Goal: Task Accomplishment & Management: Complete application form

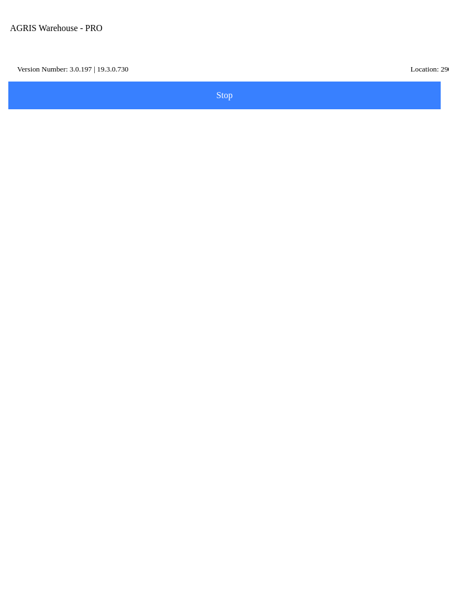
scroll to position [1, 0]
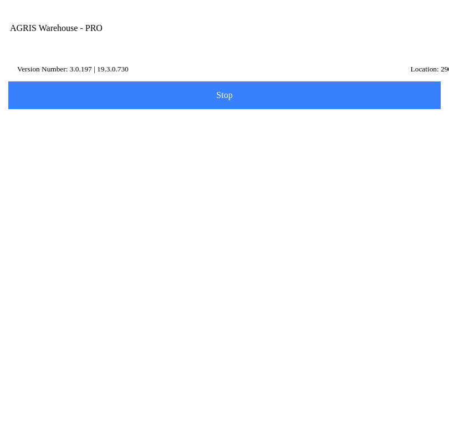
click at [341, 185] on ion-card-content "280 - [GEOGRAPHIC_DATA]" at bounding box center [224, 170] width 420 height 34
type input "280 - [GEOGRAPHIC_DATA]"
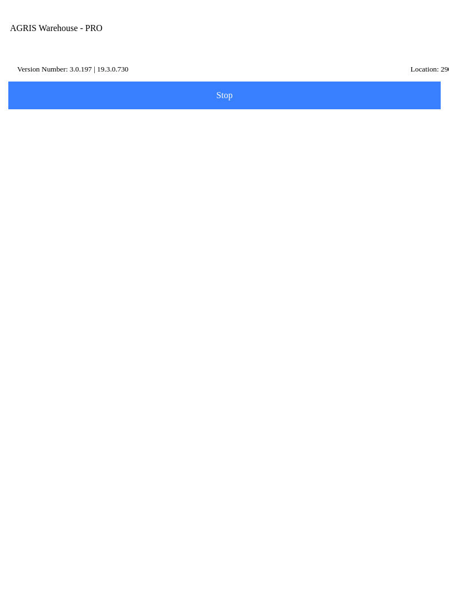
click at [233, 172] on span "Next" at bounding box center [225, 166] width 418 height 12
click at [75, 202] on input "Item Number" at bounding box center [216, 192] width 404 height 21
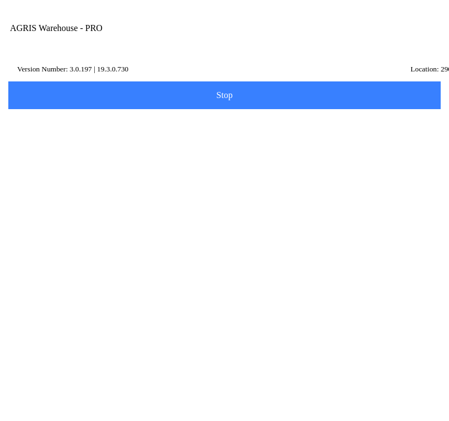
type input "428032"
click at [60, 257] on button "Search" at bounding box center [34, 251] width 54 height 28
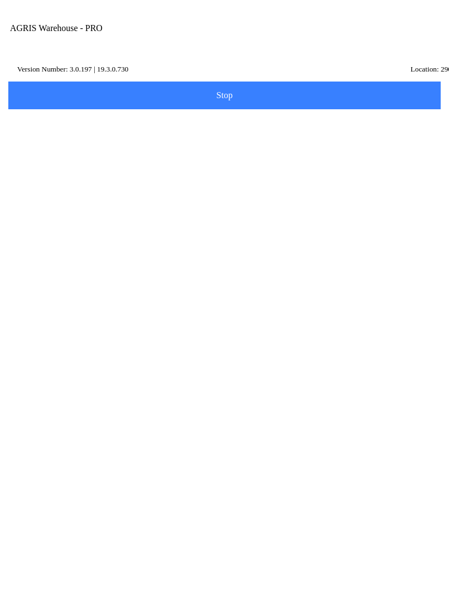
click at [68, 341] on ion-row "Position: 15" at bounding box center [224, 336] width 393 height 12
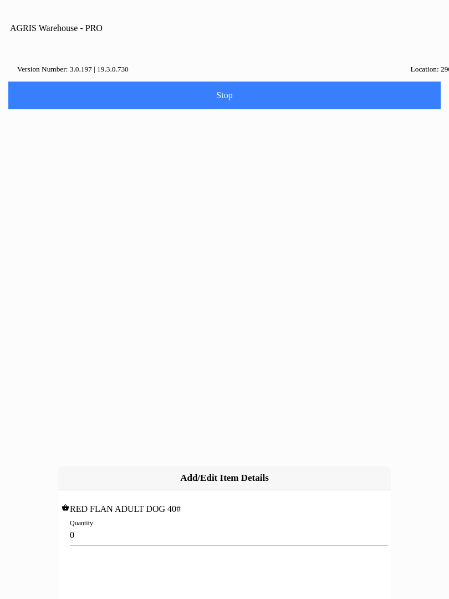
click at [92, 525] on input "0" at bounding box center [224, 535] width 309 height 21
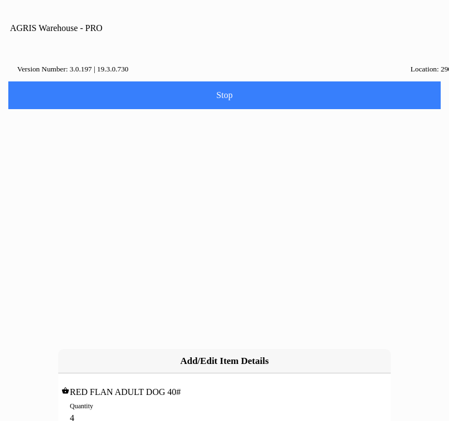
type input "4"
click at [0, 0] on slot "Add" at bounding box center [0, 0] width 0 height 0
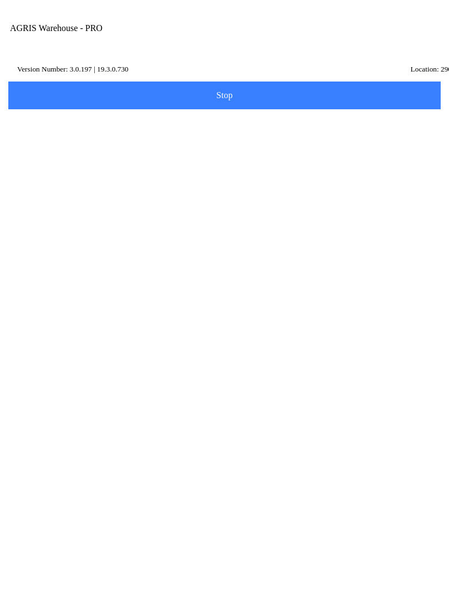
click at [362, 233] on button "Add Item" at bounding box center [225, 230] width 436 height 28
click at [42, 191] on label "Item Number" at bounding box center [224, 186] width 420 height 31
click at [42, 191] on input "Item Number" at bounding box center [216, 192] width 404 height 21
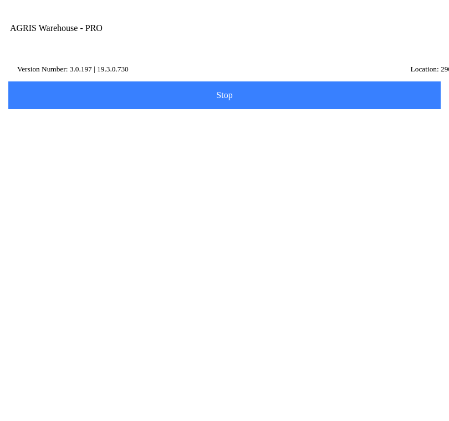
type input "434526"
click at [0, 0] on slot "Search" at bounding box center [0, 0] width 0 height 0
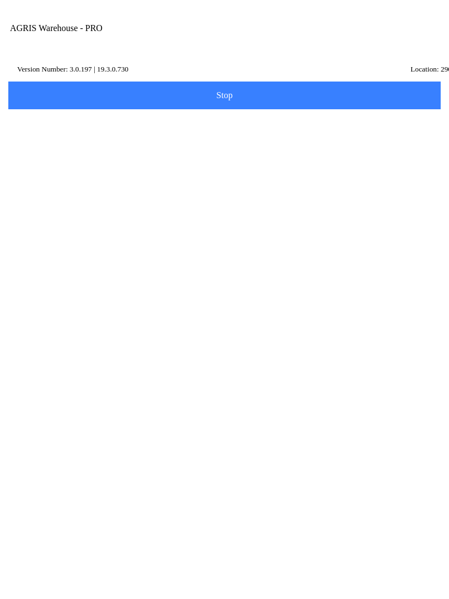
click at [55, 341] on p "Position: 72" at bounding box center [46, 335] width 37 height 11
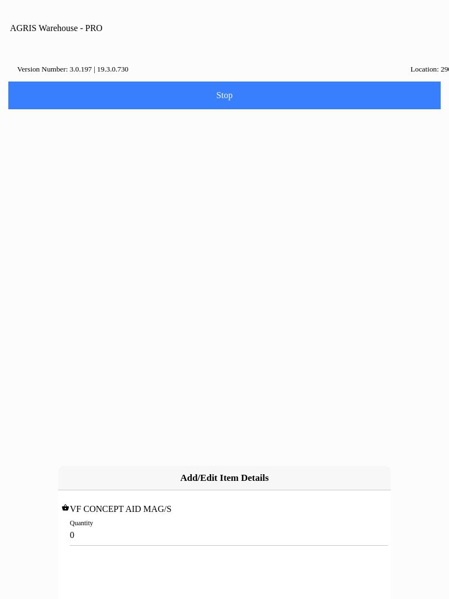
click at [87, 525] on input "0" at bounding box center [224, 535] width 309 height 21
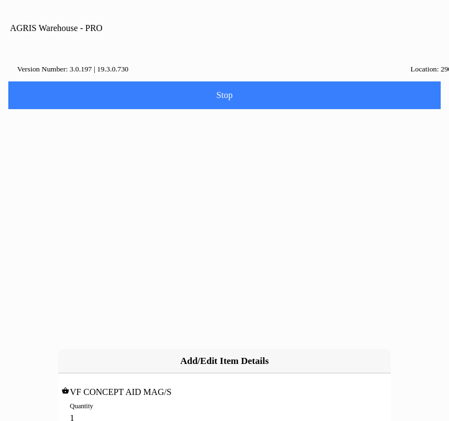
type input "10"
click at [0, 0] on slot "Add" at bounding box center [0, 0] width 0 height 0
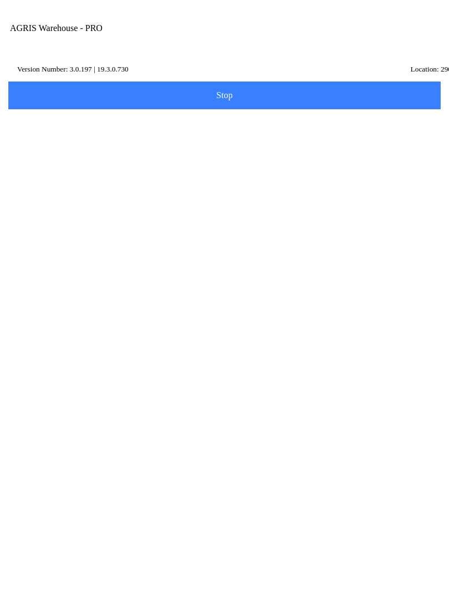
click at [371, 329] on button "Add Item" at bounding box center [225, 325] width 436 height 28
click at [51, 202] on input "Item Number" at bounding box center [216, 192] width 404 height 21
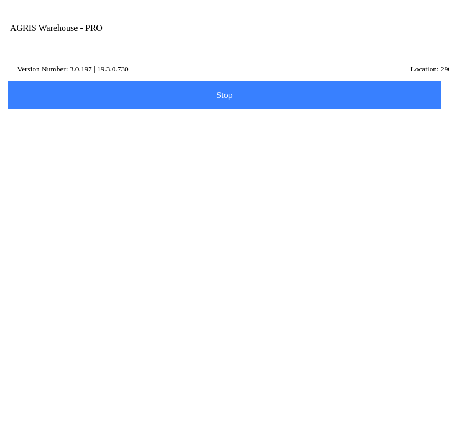
type input "428011"
click at [0, 0] on slot "Search" at bounding box center [0, 0] width 0 height 0
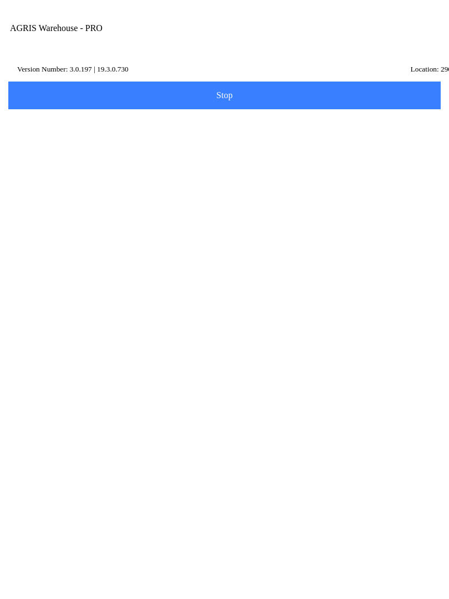
click at [56, 341] on p "Position: 29" at bounding box center [46, 335] width 37 height 11
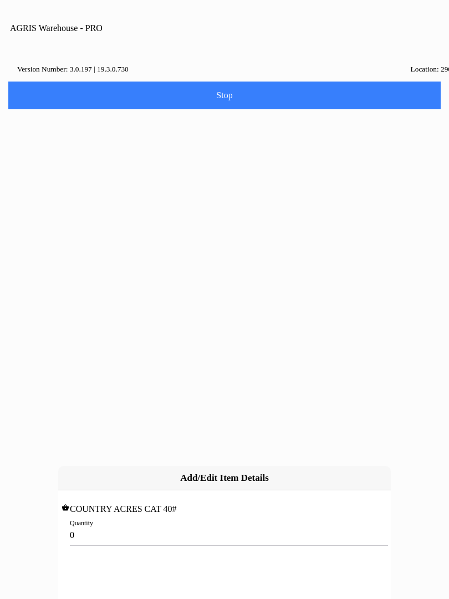
click at [84, 525] on input "0" at bounding box center [224, 535] width 309 height 21
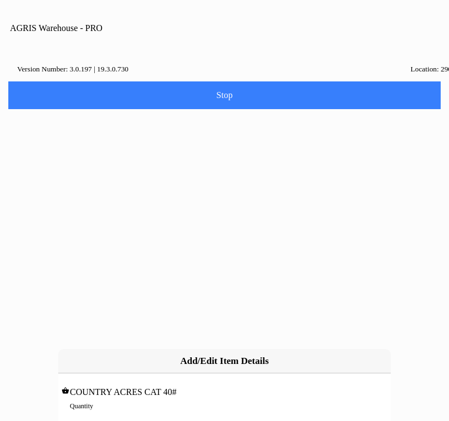
type input "2"
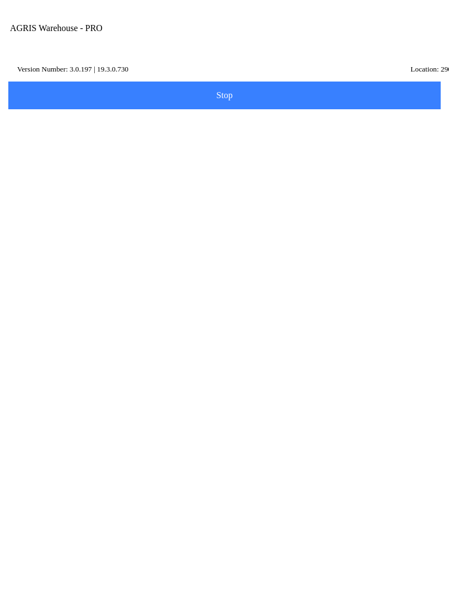
click at [327, 423] on button "Add Item" at bounding box center [225, 420] width 436 height 28
click at [38, 202] on input "Item Number" at bounding box center [216, 192] width 404 height 21
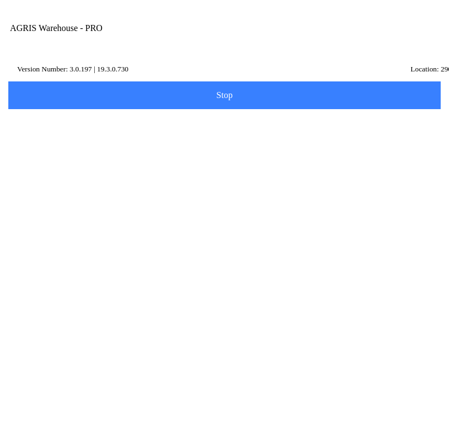
click at [0, 0] on slot "Search" at bounding box center [0, 0] width 0 height 0
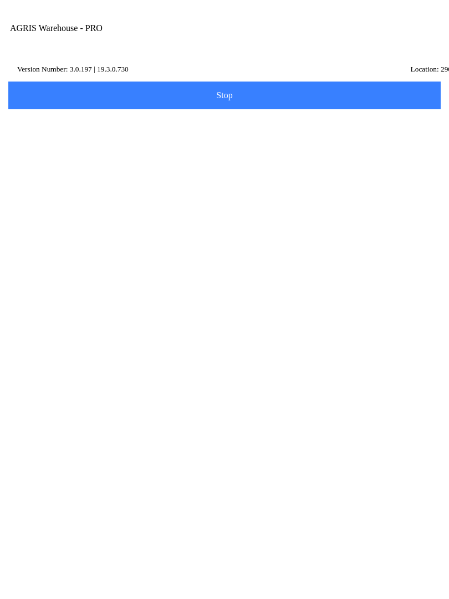
click at [36, 202] on input "421091" at bounding box center [216, 192] width 404 height 21
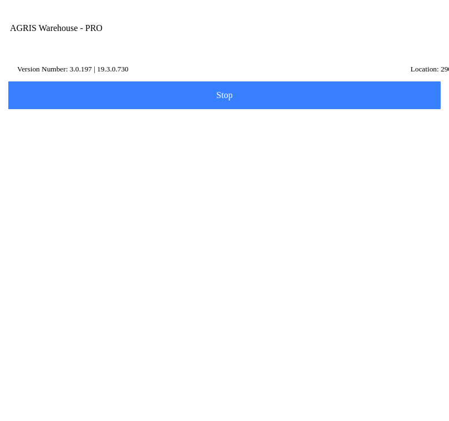
click at [0, 0] on slot "Search" at bounding box center [0, 0] width 0 height 0
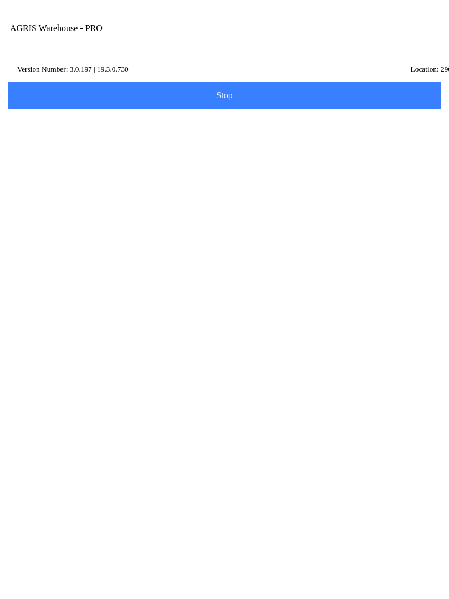
click at [59, 201] on input "421041" at bounding box center [216, 192] width 404 height 21
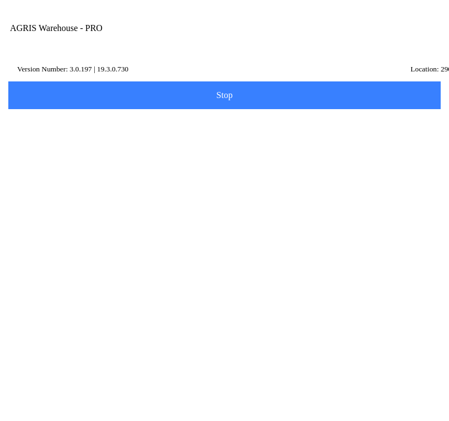
type input "4"
click at [272, 108] on ion-segment "Location Items Name Id Summary" at bounding box center [225, 99] width 438 height 18
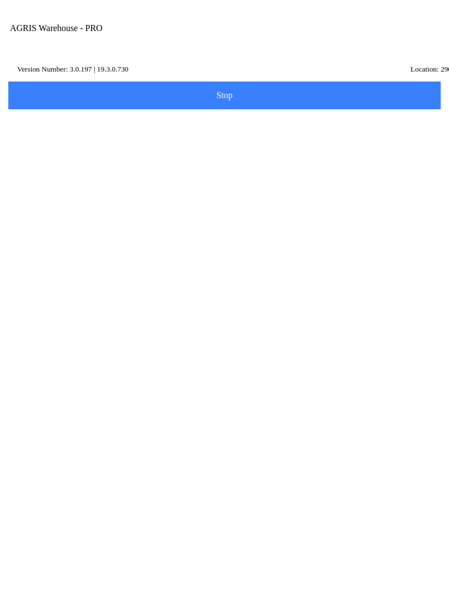
click at [176, 104] on ion-segment-button "Items" at bounding box center [170, 100] width 110 height 16
click at [105, 130] on span "Scan Item" at bounding box center [225, 124] width 418 height 12
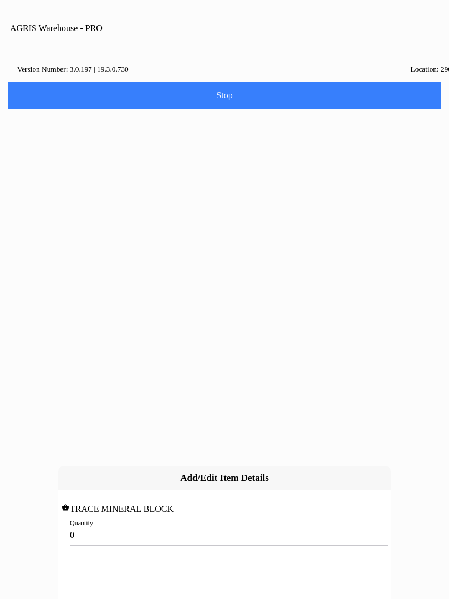
click at [98, 525] on input "0" at bounding box center [224, 535] width 309 height 21
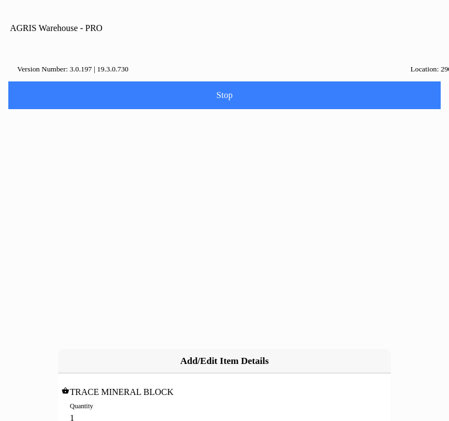
type input "10"
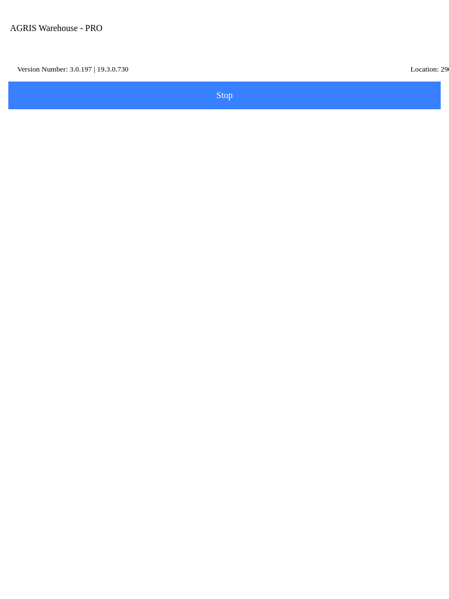
click at [321, 520] on span "Add Item" at bounding box center [225, 515] width 418 height 12
click at [45, 199] on input "Item Number" at bounding box center [216, 192] width 404 height 21
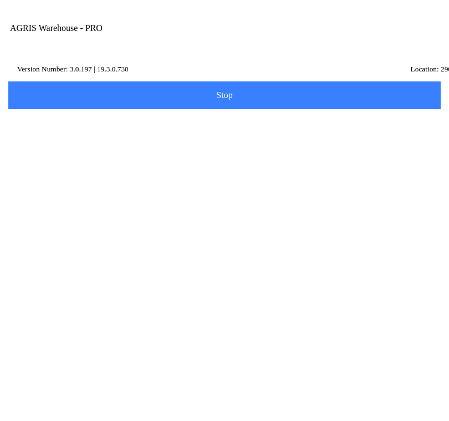
type input "430046"
click at [0, 0] on slot "Search" at bounding box center [0, 0] width 0 height 0
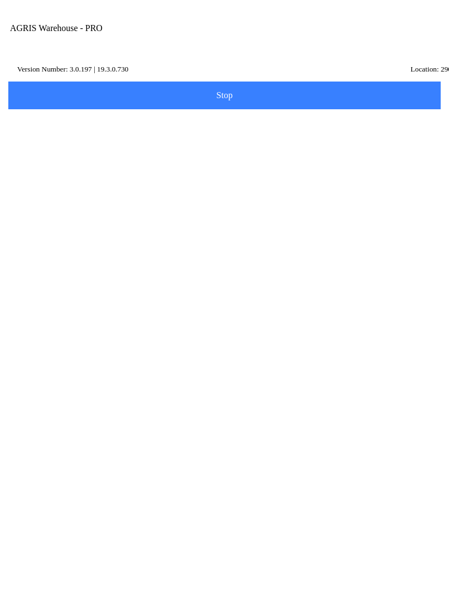
click at [56, 341] on p "Position: 8" at bounding box center [44, 335] width 33 height 11
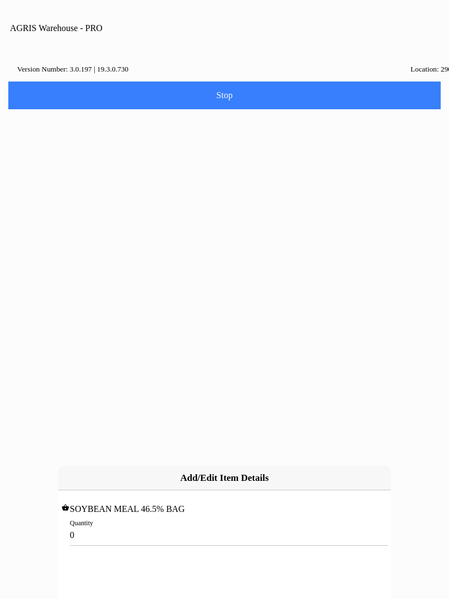
click at [95, 525] on input "0" at bounding box center [224, 535] width 309 height 21
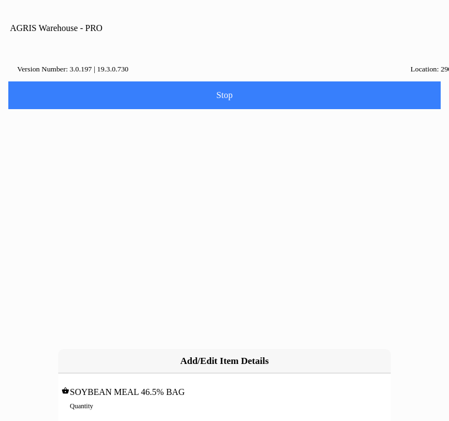
type input "5"
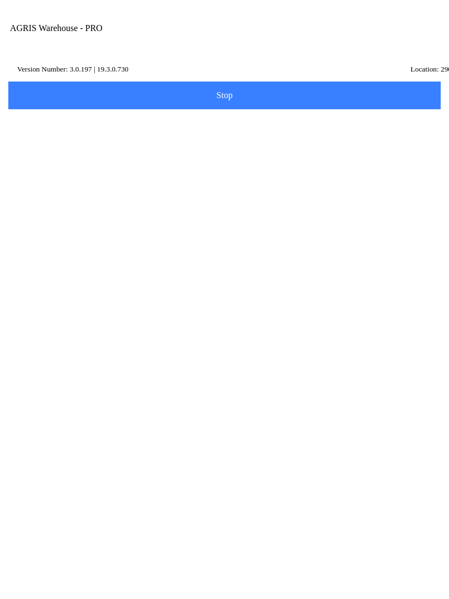
scroll to position [82, 0]
click at [321, 530] on span "Add Item" at bounding box center [225, 528] width 418 height 12
click at [50, 202] on input "Item Number" at bounding box center [216, 192] width 404 height 21
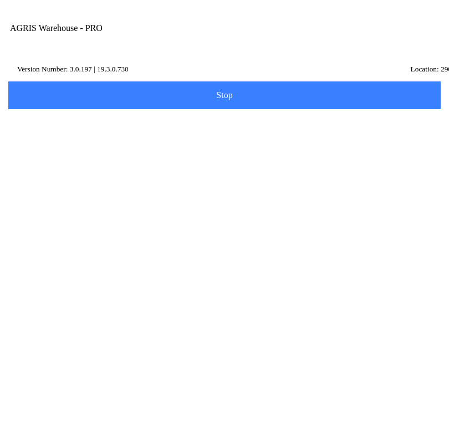
type input "434155"
click at [0, 0] on slot "Search" at bounding box center [0, 0] width 0 height 0
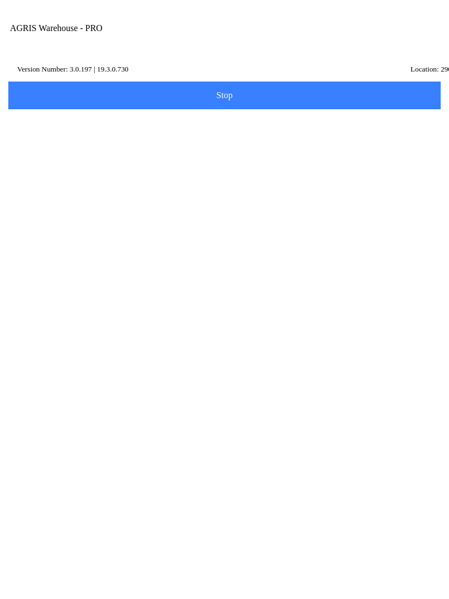
click at [334, 330] on ion-row "On Hand: 1895" at bounding box center [224, 324] width 393 height 12
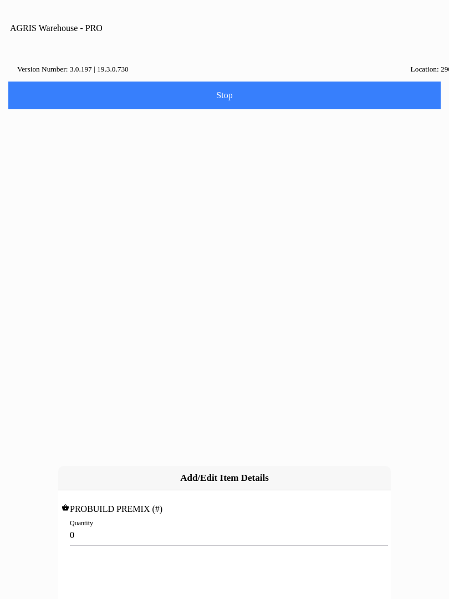
click at [88, 525] on input "0" at bounding box center [224, 535] width 309 height 21
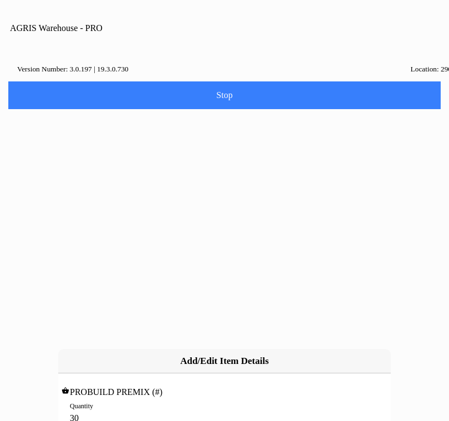
type input "300"
click at [0, 0] on slot "Add" at bounding box center [0, 0] width 0 height 0
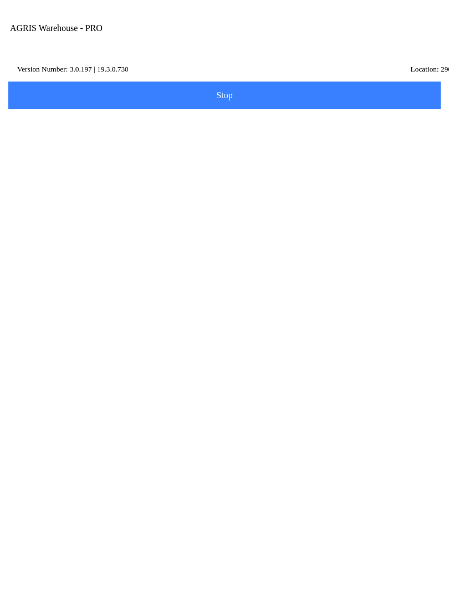
scroll to position [176, 0]
click at [304, 561] on span "Next" at bounding box center [225, 559] width 418 height 12
click at [39, 182] on input "Name Id" at bounding box center [216, 171] width 404 height 21
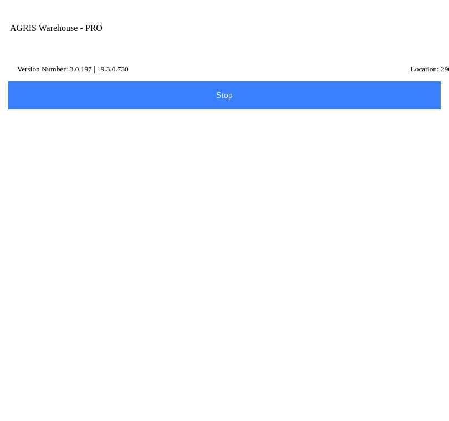
type input "HL1"
click at [0, 0] on slot "Search" at bounding box center [0, 0] width 0 height 0
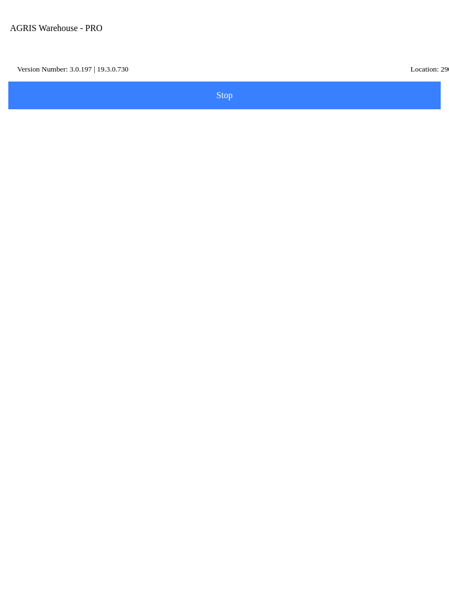
click at [372, 342] on p "[STREET_ADDRESS]" at bounding box center [224, 336] width 387 height 11
click at [87, 243] on button "Next" at bounding box center [225, 235] width 436 height 28
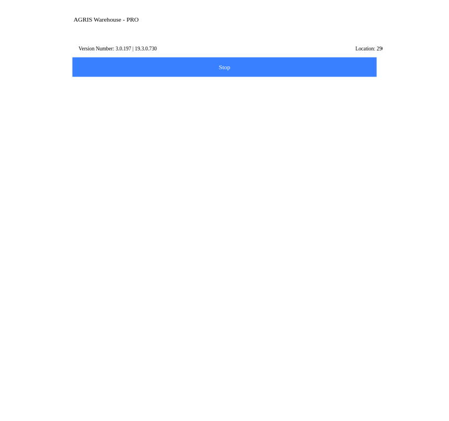
scroll to position [39, 0]
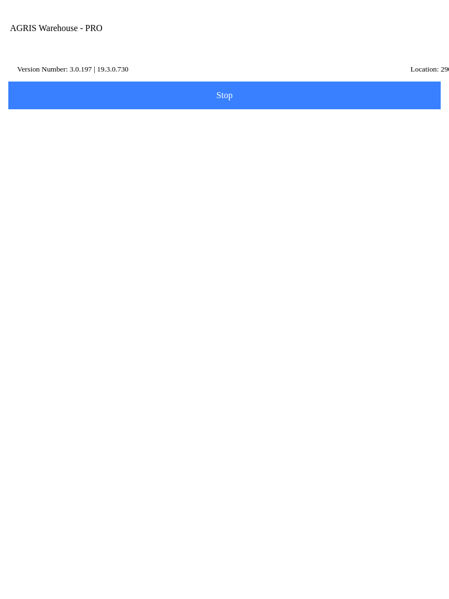
click at [314, 477] on div "Note" at bounding box center [224, 456] width 420 height 41
type textarea "Holstein Transfer"
click at [346, 549] on button "Done" at bounding box center [225, 535] width 436 height 28
click at [375, 121] on button "Make another Transfer" at bounding box center [225, 107] width 436 height 28
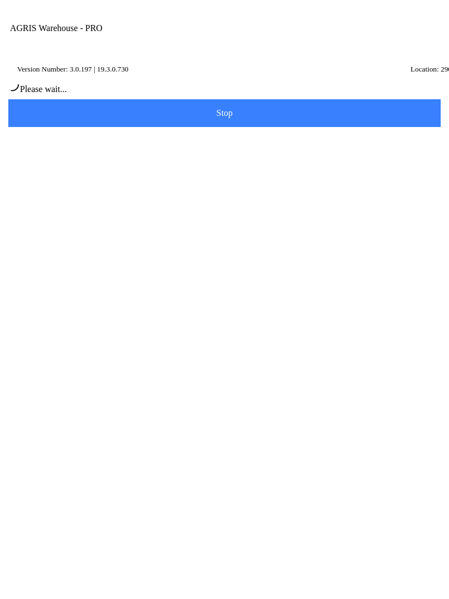
scroll to position [1, 0]
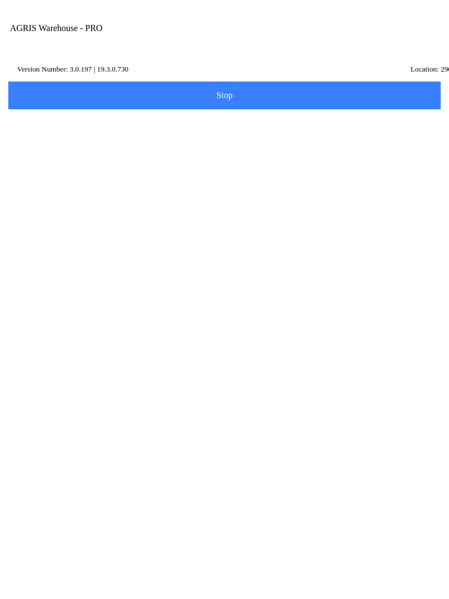
click at [43, 139] on input "Transfer Location" at bounding box center [216, 129] width 404 height 21
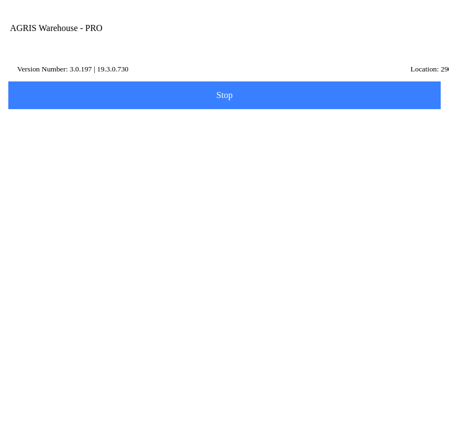
click at [67, 181] on ion-card-content "150 - [PERSON_NAME]" at bounding box center [224, 170] width 420 height 34
type input "150 - [PERSON_NAME]"
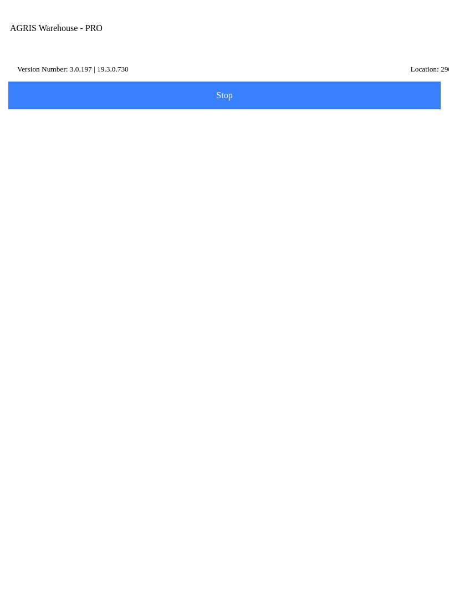
click at [77, 172] on button "Next" at bounding box center [225, 166] width 436 height 28
click at [52, 201] on input "Item Number" at bounding box center [216, 192] width 404 height 21
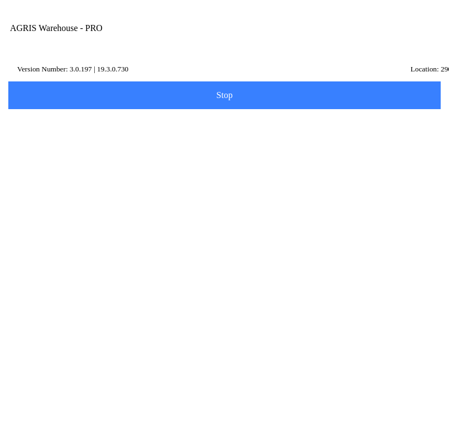
type input "453483"
click at [0, 0] on slot "Search" at bounding box center [0, 0] width 0 height 0
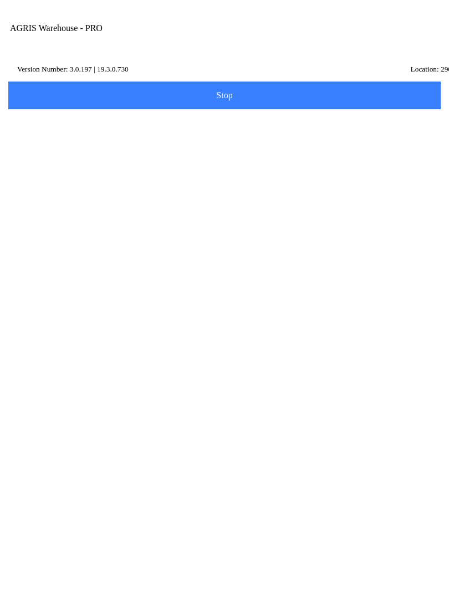
click at [69, 341] on p "Position: 269" at bounding box center [48, 335] width 41 height 11
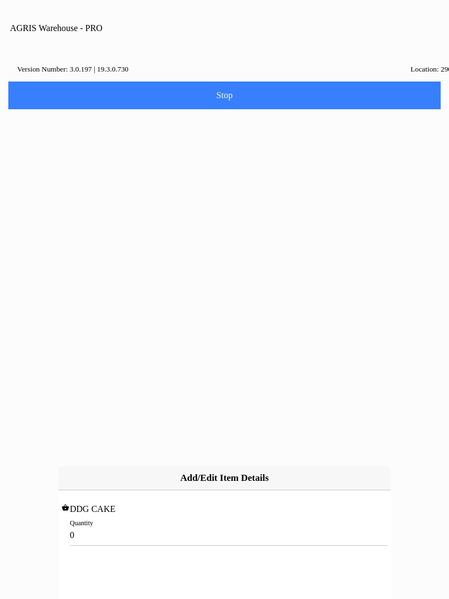
click at [87, 525] on input "0" at bounding box center [224, 535] width 309 height 21
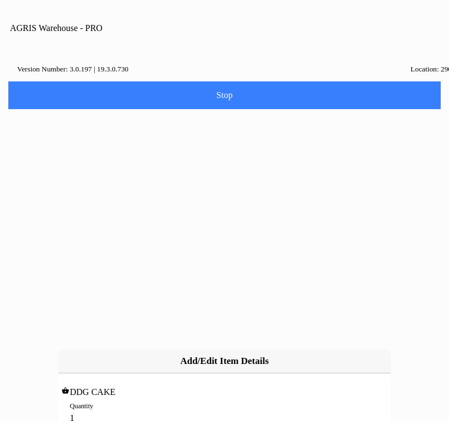
type input "10"
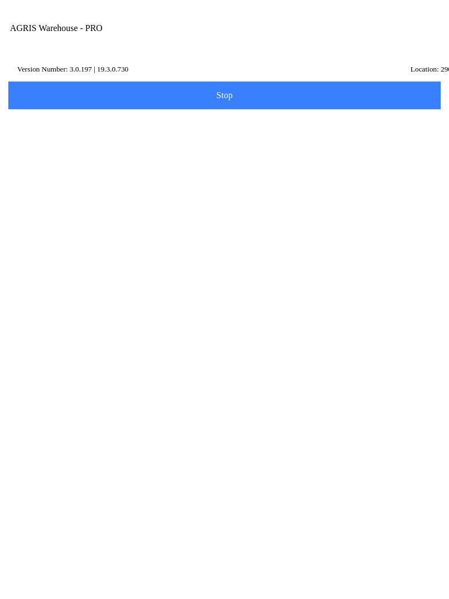
click at [353, 234] on button "Add Item" at bounding box center [225, 230] width 436 height 28
click at [45, 202] on input "Item Number" at bounding box center [216, 192] width 404 height 21
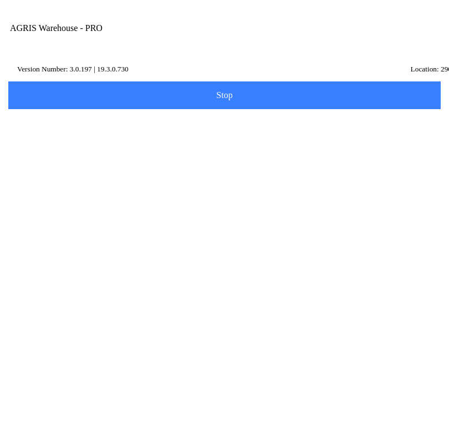
type input "434645"
click at [0, 0] on slot "Search" at bounding box center [0, 0] width 0 height 0
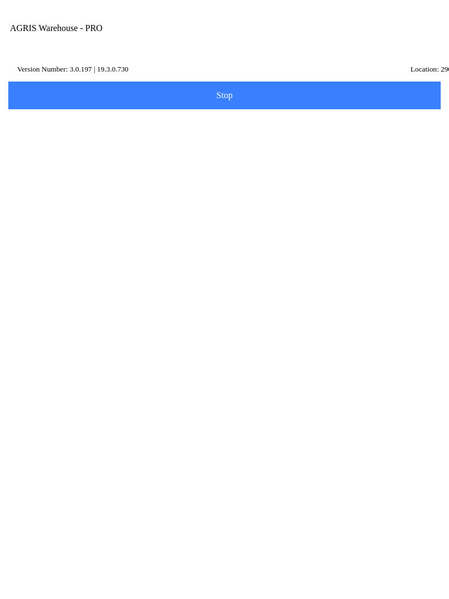
click at [378, 330] on ion-row "On Hand: 221" at bounding box center [224, 324] width 393 height 12
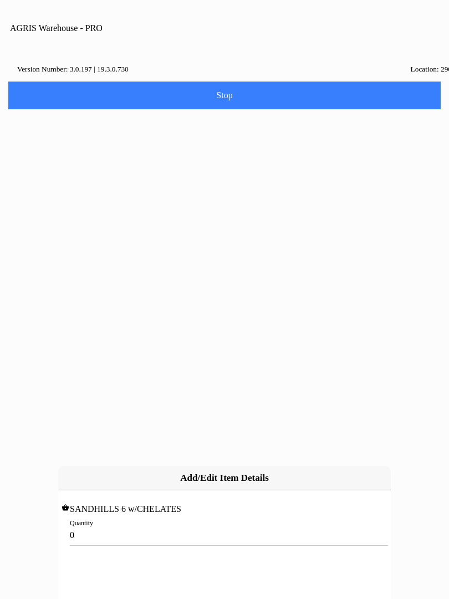
click at [87, 525] on input "0" at bounding box center [224, 535] width 309 height 21
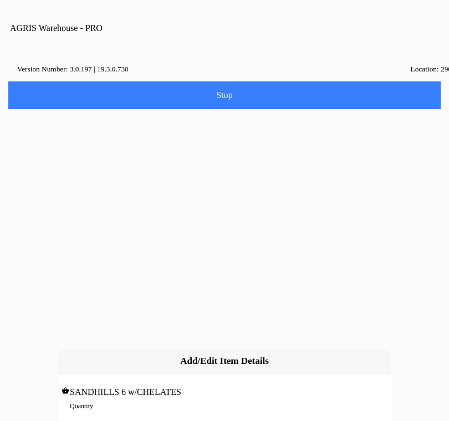
type input "0"
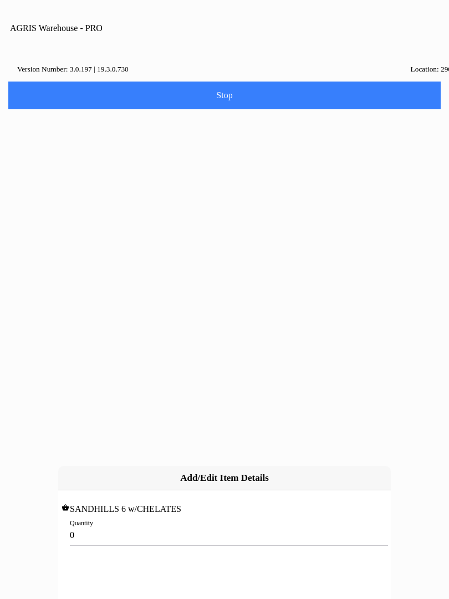
click at [98, 525] on input "0" at bounding box center [224, 535] width 309 height 21
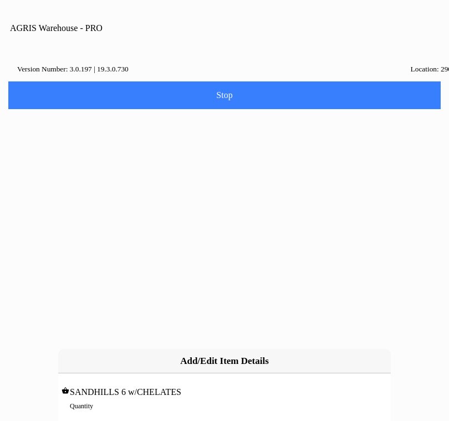
type input "6"
click at [0, 0] on slot "Add" at bounding box center [0, 0] width 0 height 0
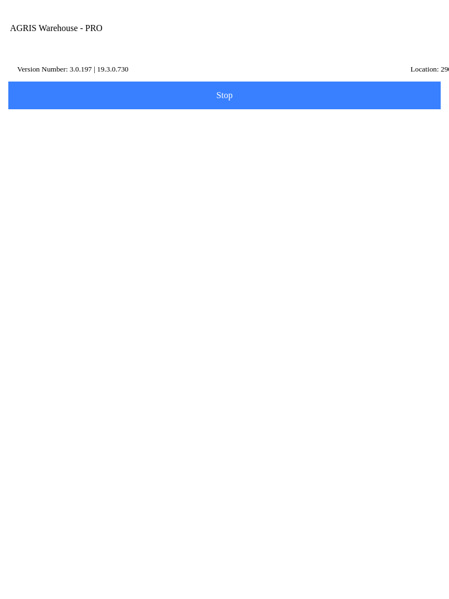
click at [344, 360] on span "Next" at bounding box center [225, 355] width 418 height 12
click at [43, 182] on input "Name Id" at bounding box center [216, 171] width 404 height 21
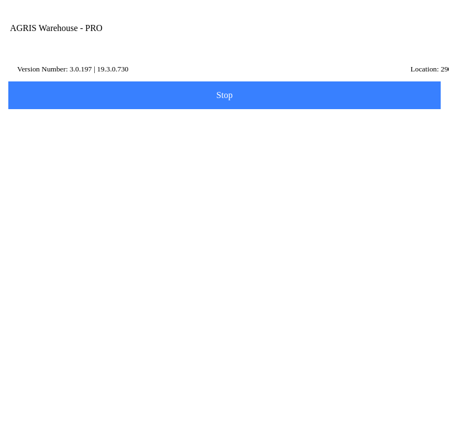
type input "HC1"
click at [0, 0] on slot "Search" at bounding box center [0, 0] width 0 height 0
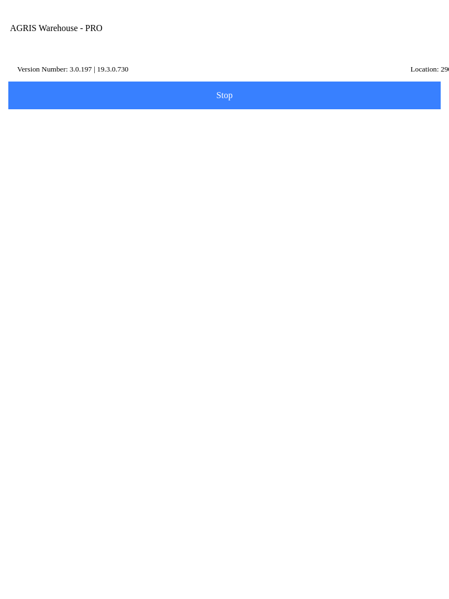
click at [64, 358] on ion-col "CPI/[PERSON_NAME] - (HC1) [PERSON_NAME], [PERSON_NAME][GEOGRAPHIC_DATA] & HWY 4…" at bounding box center [224, 330] width 393 height 53
click at [100, 241] on span "Next" at bounding box center [225, 234] width 418 height 12
click at [312, 466] on div "Note" at bounding box center [224, 445] width 420 height 41
type textarea "[PERSON_NAME] Transfer"
click at [366, 529] on span "Done" at bounding box center [225, 524] width 418 height 9
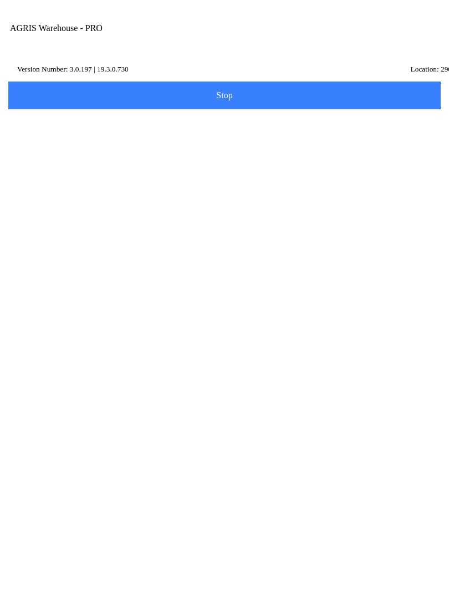
click at [287, 111] on span "Make another Transfer" at bounding box center [225, 106] width 418 height 9
click at [80, 126] on label "Transfer Location" at bounding box center [224, 123] width 420 height 31
click at [80, 126] on input "Transfer Location" at bounding box center [216, 129] width 404 height 21
click at [84, 139] on input "Transfer Location" at bounding box center [216, 129] width 404 height 21
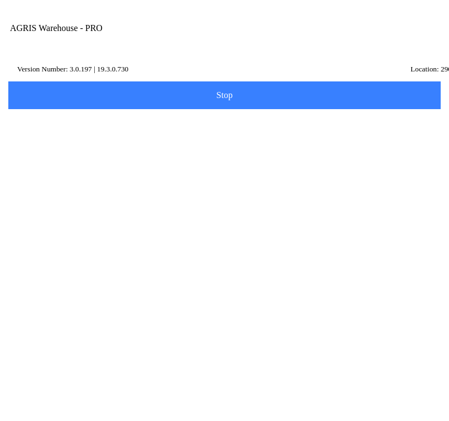
type input "H"
click at [227, 181] on ion-card-content "380 - [PERSON_NAME]" at bounding box center [224, 170] width 420 height 34
type input "380 - [PERSON_NAME]"
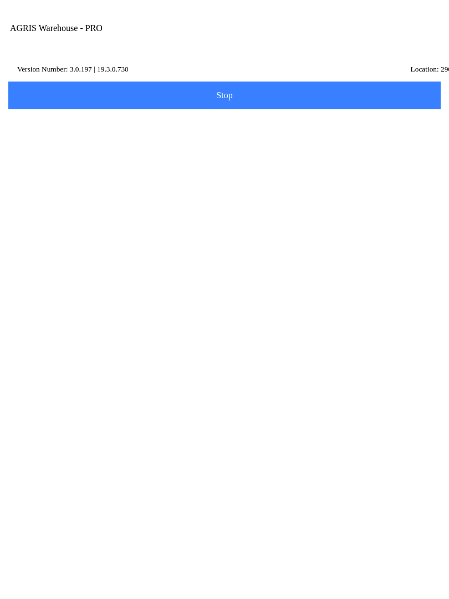
click at [0, 0] on slot "Next" at bounding box center [0, 0] width 0 height 0
click at [106, 202] on input "Item Number" at bounding box center [216, 192] width 404 height 21
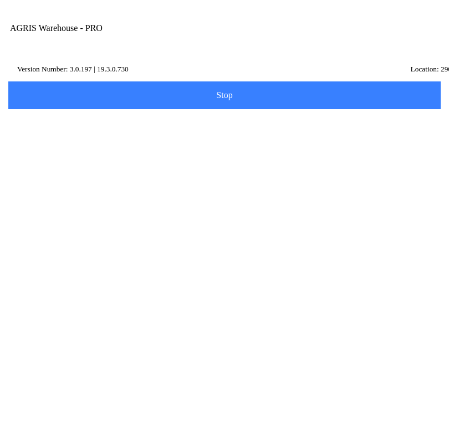
type input "434451"
click at [0, 0] on slot "Search" at bounding box center [0, 0] width 0 height 0
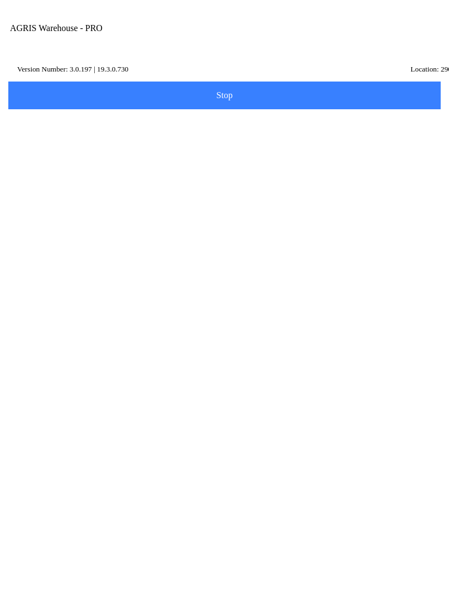
click at [139, 342] on ion-row "Position: 1" at bounding box center [224, 336] width 393 height 12
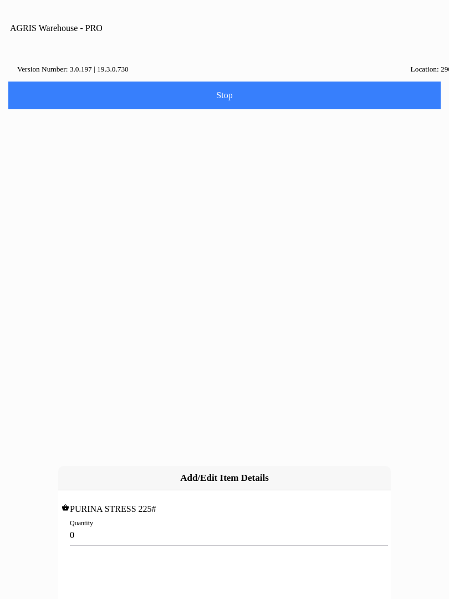
click at [104, 525] on input "0" at bounding box center [224, 535] width 309 height 21
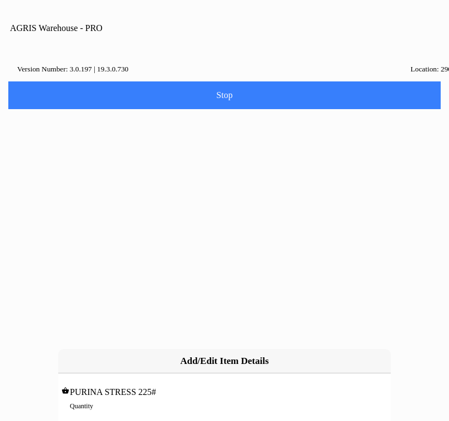
type input "4"
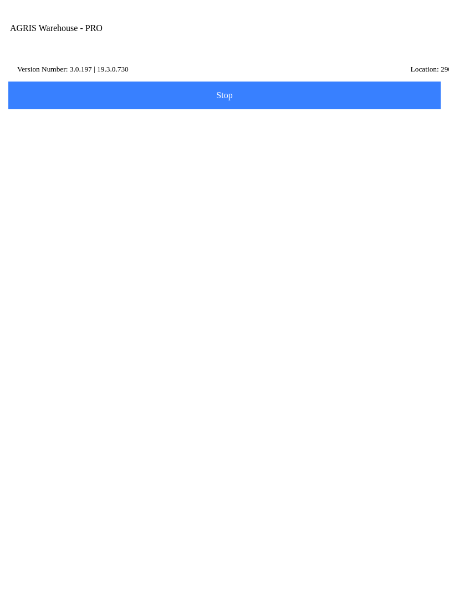
click at [241, 236] on span "Add Item" at bounding box center [225, 230] width 418 height 12
click at [117, 201] on input "Item Number" at bounding box center [216, 192] width 404 height 21
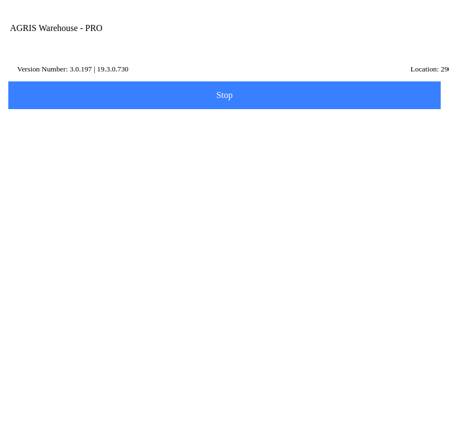
type input "424061"
click at [0, 0] on slot "Search" at bounding box center [0, 0] width 0 height 0
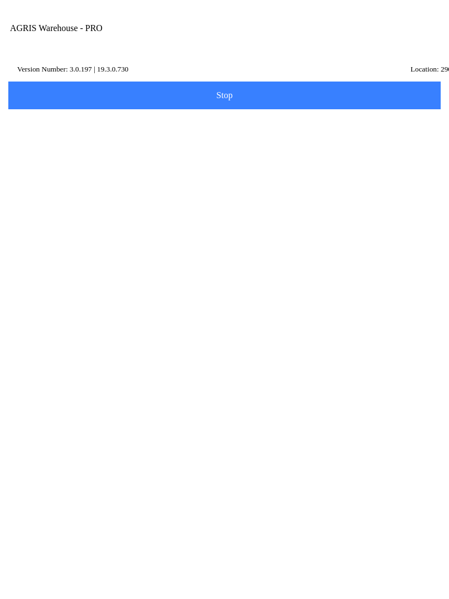
click at [201, 330] on ion-row "On Hand: 90" at bounding box center [224, 324] width 393 height 12
click at [227, 327] on button "Ok" at bounding box center [225, 331] width 150 height 24
click at [197, 342] on ion-row "Position: 57" at bounding box center [224, 336] width 393 height 12
click at [237, 322] on button "Ok" at bounding box center [225, 331] width 150 height 24
click at [206, 344] on ion-grid "SODIUM BICARB (55) - (424061) Price: 22.25 /EACH On Hand: 90 Position: 57" at bounding box center [225, 317] width 398 height 53
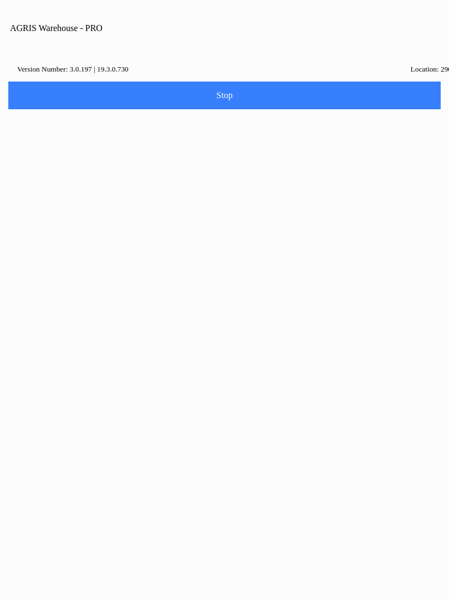
click at [246, 323] on button "Ok" at bounding box center [225, 331] width 150 height 24
click at [431, 196] on icon "reset" at bounding box center [427, 192] width 8 height 8
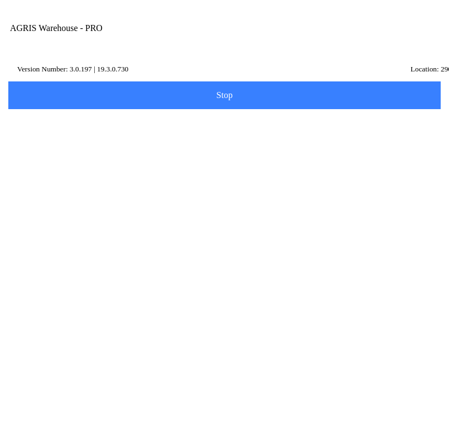
click at [108, 166] on input "Description" at bounding box center [216, 160] width 404 height 21
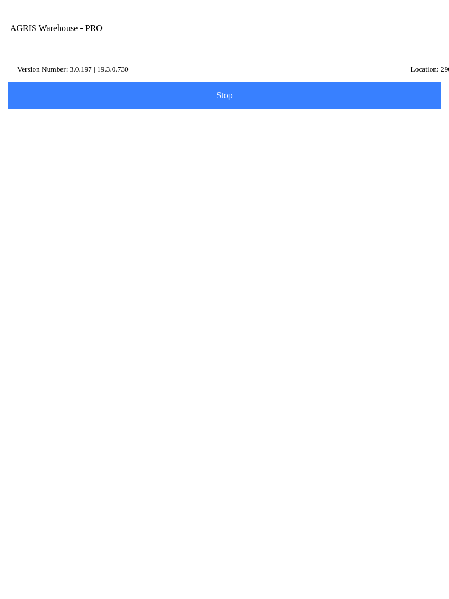
click at [0, 0] on slot "Search" at bounding box center [0, 0] width 0 height 0
click at [78, 171] on input "soda" at bounding box center [216, 160] width 404 height 21
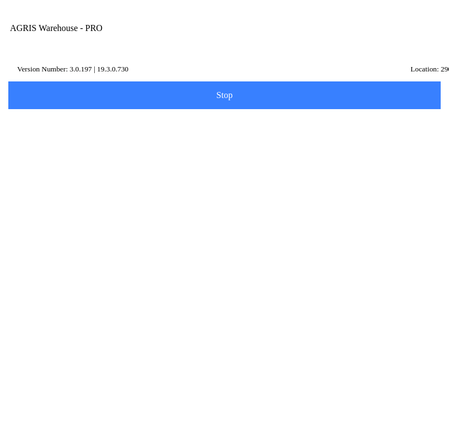
type input "s"
type input "bicarb"
click at [60, 256] on button "Search" at bounding box center [34, 251] width 54 height 28
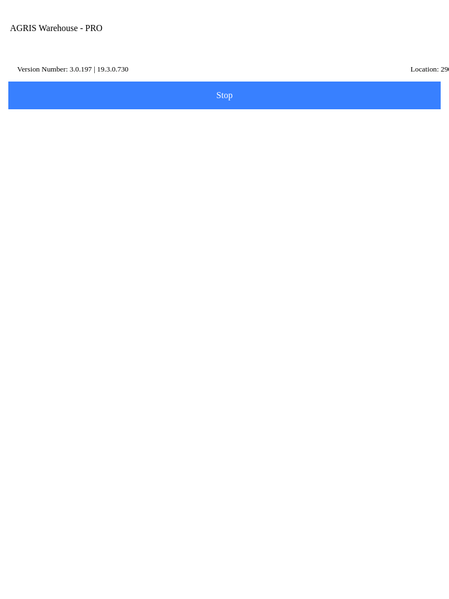
click at [223, 344] on ion-grid "SODIUM BICARB (55) - (424061) Price: 22.25 /EACH On Hand: 90 Position: 57" at bounding box center [225, 317] width 398 height 53
click at [247, 323] on button "Ok" at bounding box center [225, 331] width 150 height 24
click at [216, 431] on ion-row "On Hand: 654" at bounding box center [224, 425] width 393 height 12
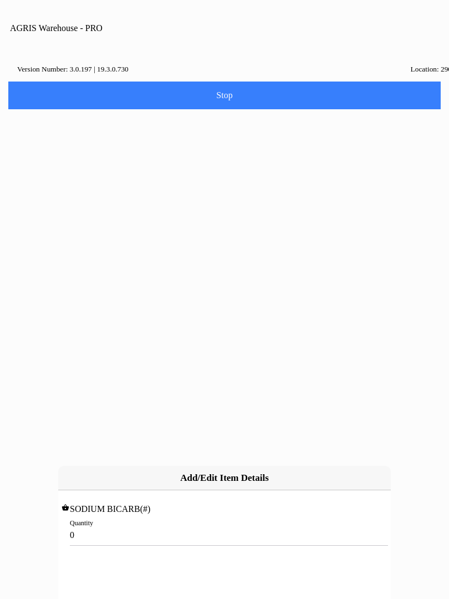
click at [101, 525] on input "0" at bounding box center [224, 535] width 309 height 21
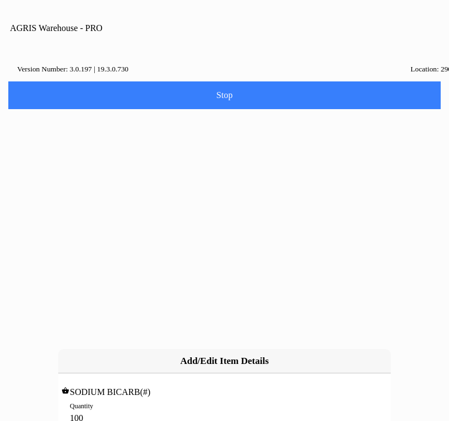
type input "1000"
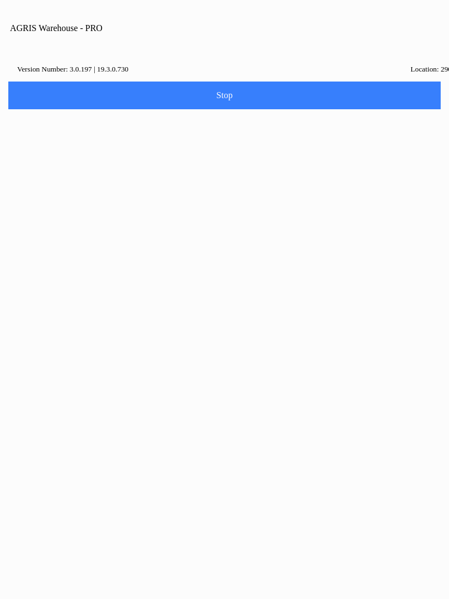
click at [272, 331] on button "Continue" at bounding box center [262, 327] width 75 height 24
click at [235, 361] on span "Next" at bounding box center [225, 355] width 418 height 12
click at [77, 182] on input "Name Id" at bounding box center [216, 171] width 404 height 21
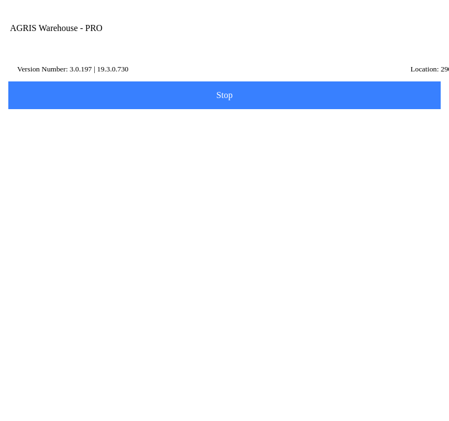
type input "3"
type input "HG2"
click at [0, 0] on slot "Search" at bounding box center [0, 0] width 0 height 0
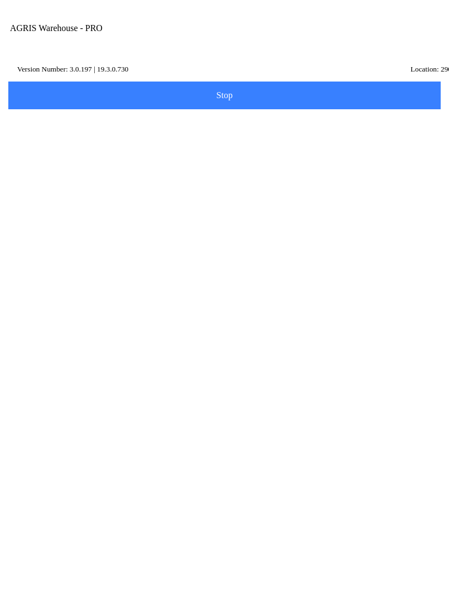
click at [240, 331] on p "[PERSON_NAME]," at bounding box center [224, 324] width 387 height 11
click at [355, 239] on button "Next" at bounding box center [225, 235] width 436 height 28
click at [327, 466] on div "Note" at bounding box center [224, 445] width 420 height 41
type textarea "[PERSON_NAME] Transfer"
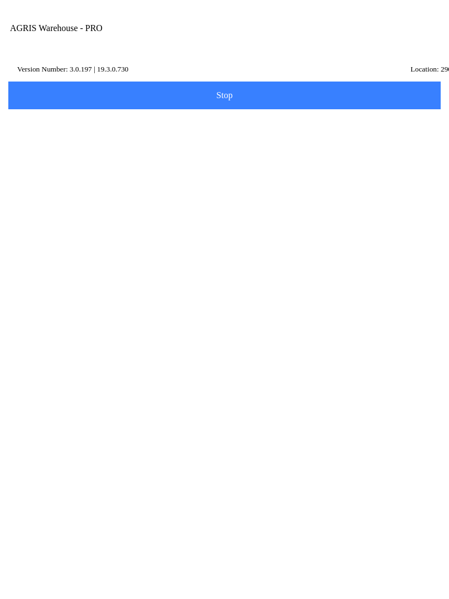
click at [352, 529] on span "Done" at bounding box center [225, 524] width 418 height 9
click at [329, 121] on button "Make another Transfer" at bounding box center [225, 107] width 436 height 28
click at [88, 139] on input "Transfer Location" at bounding box center [216, 129] width 404 height 21
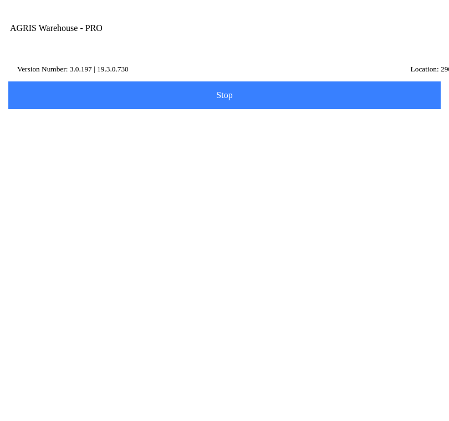
click at [33, 138] on input "Transfer Location" at bounding box center [216, 129] width 404 height 21
type input "H"
click at [214, 182] on ion-card-content "340 - MINDEN" at bounding box center [224, 170] width 420 height 34
type input "340 - MINDEN"
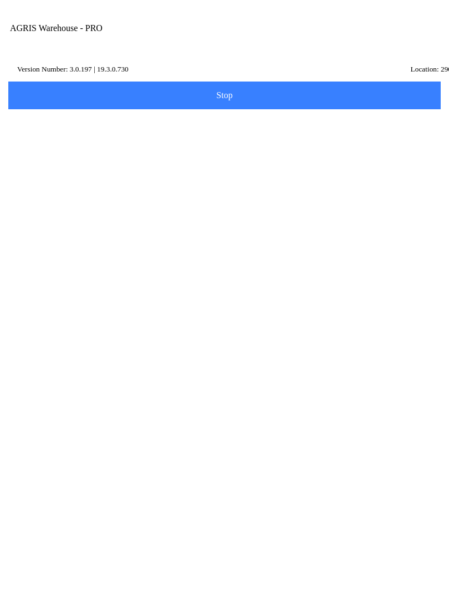
click at [257, 172] on span "Next" at bounding box center [225, 166] width 418 height 12
click at [114, 199] on input "Item Number" at bounding box center [216, 192] width 404 height 21
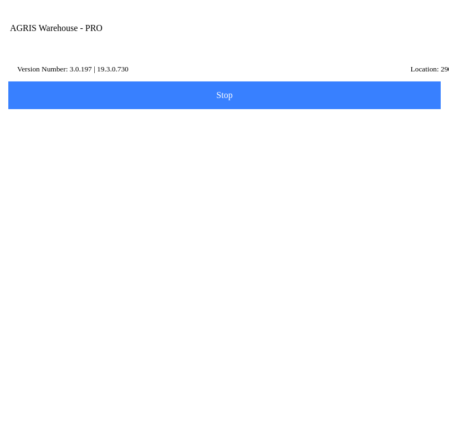
type input "439990"
click at [0, 0] on slot "Search" at bounding box center [0, 0] width 0 height 0
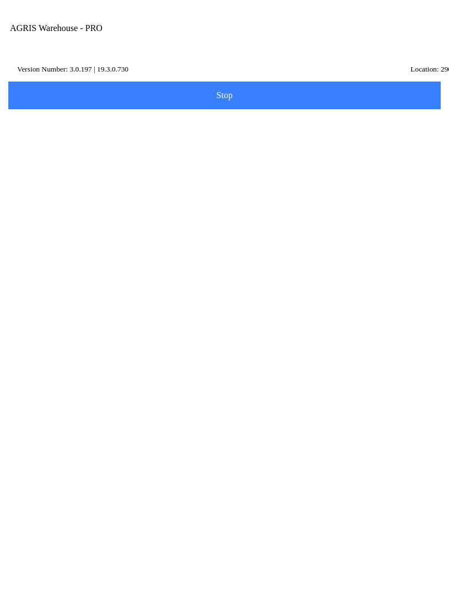
click at [224, 342] on ion-row "Position: 9" at bounding box center [224, 336] width 393 height 12
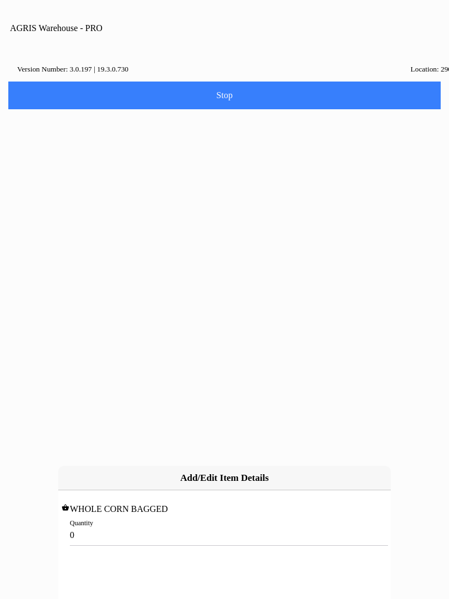
click at [126, 525] on input "0" at bounding box center [224, 535] width 309 height 21
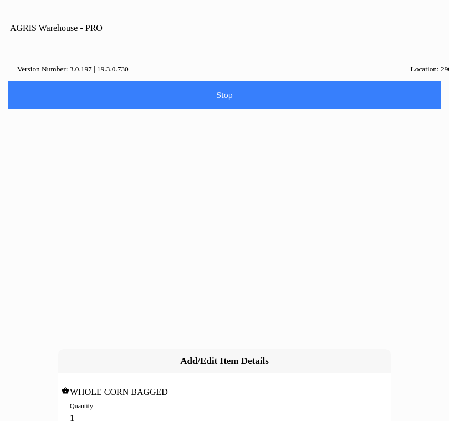
type input "10"
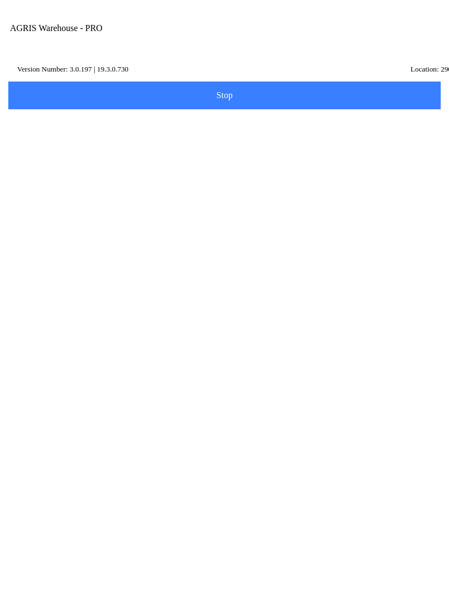
click at [280, 236] on span "Add Item" at bounding box center [225, 230] width 418 height 12
click at [177, 202] on input "Item Number" at bounding box center [216, 192] width 404 height 21
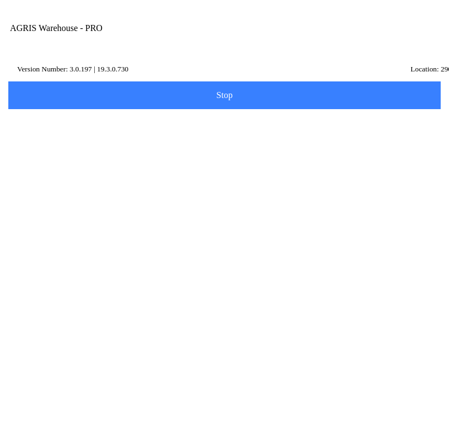
type input "421085"
click at [0, 0] on slot "Search" at bounding box center [0, 0] width 0 height 0
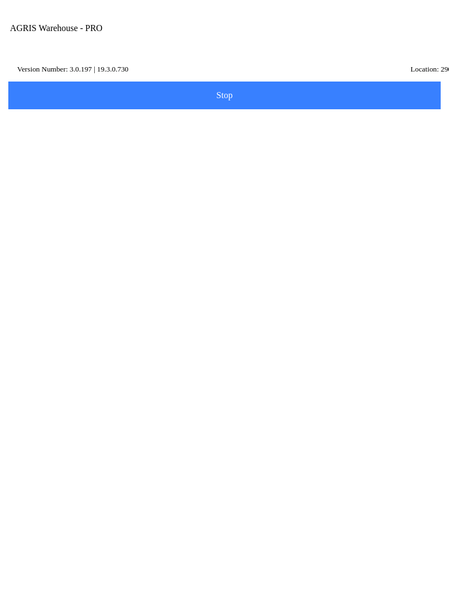
click at [165, 330] on ion-row "On Hand: 8" at bounding box center [224, 324] width 393 height 12
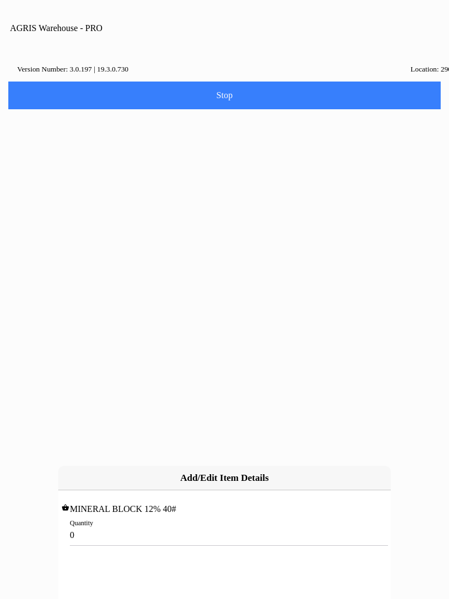
click at [130, 525] on input "0" at bounding box center [224, 535] width 309 height 21
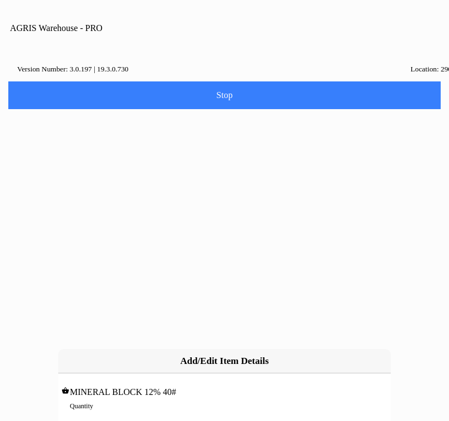
type input "5"
click at [0, 0] on slot "Add" at bounding box center [0, 0] width 0 height 0
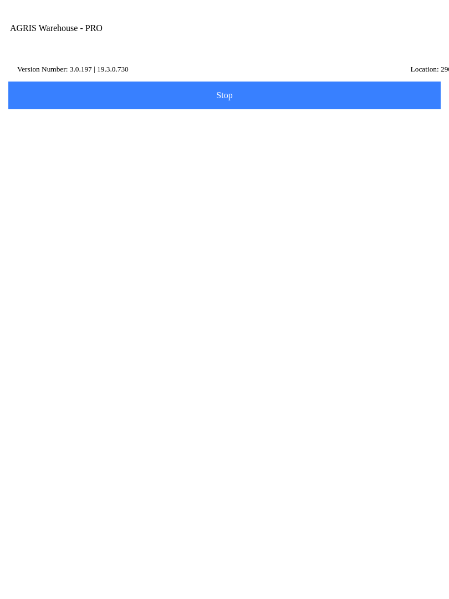
click at [261, 331] on span "Add Item" at bounding box center [225, 325] width 418 height 12
click at [100, 202] on input "Item Number" at bounding box center [216, 192] width 404 height 21
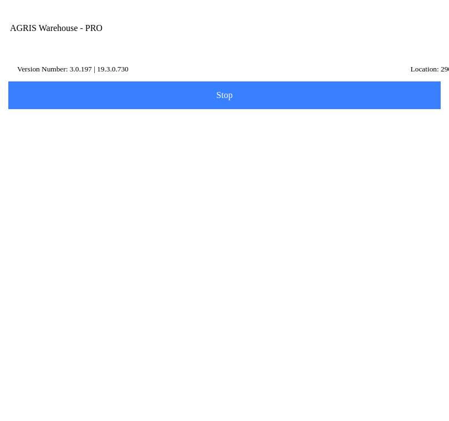
type input "429101"
click at [0, 0] on slot "Search" at bounding box center [0, 0] width 0 height 0
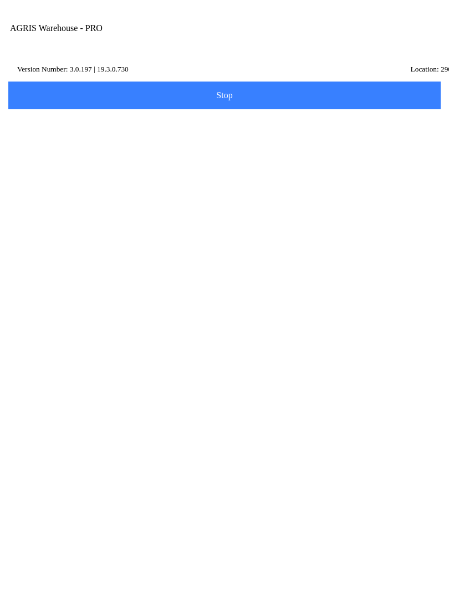
click at [287, 342] on ion-row "Position: 259" at bounding box center [224, 336] width 393 height 12
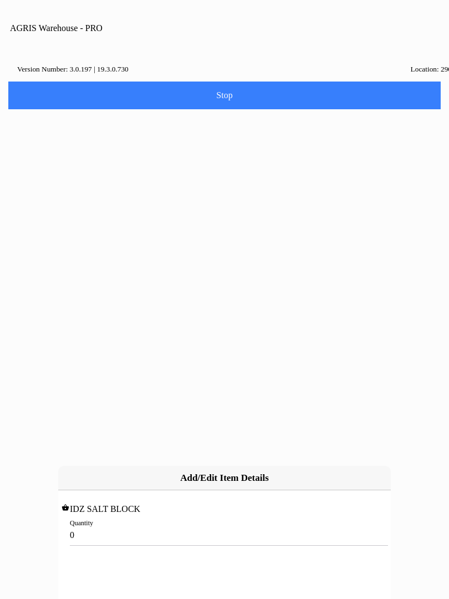
click at [93, 525] on input "0" at bounding box center [224, 535] width 309 height 21
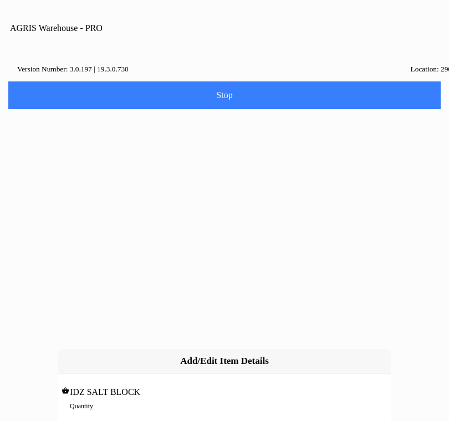
type input "3"
click at [0, 0] on slot "Add" at bounding box center [0, 0] width 0 height 0
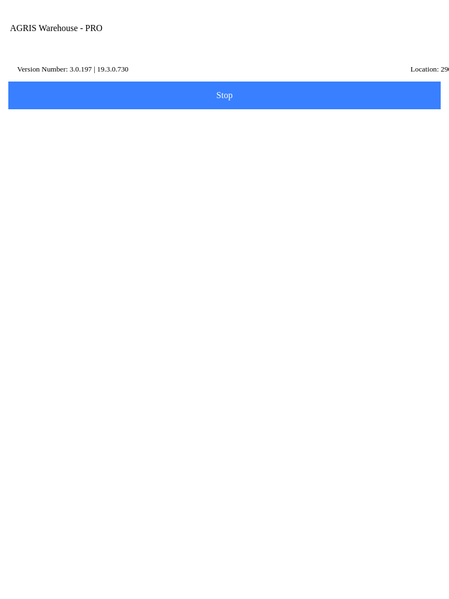
click at [285, 420] on button "Add Item" at bounding box center [225, 420] width 436 height 28
click at [190, 200] on input "Item Number" at bounding box center [216, 192] width 404 height 21
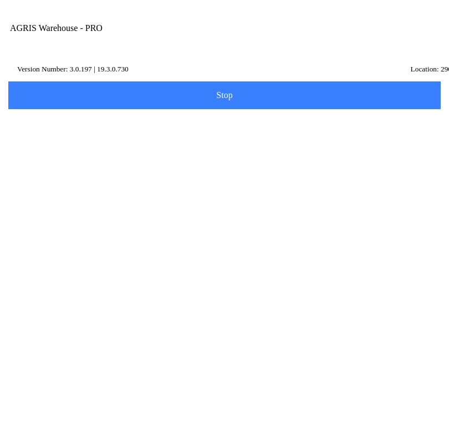
type input "434451"
click at [0, 0] on slot "Search" at bounding box center [0, 0] width 0 height 0
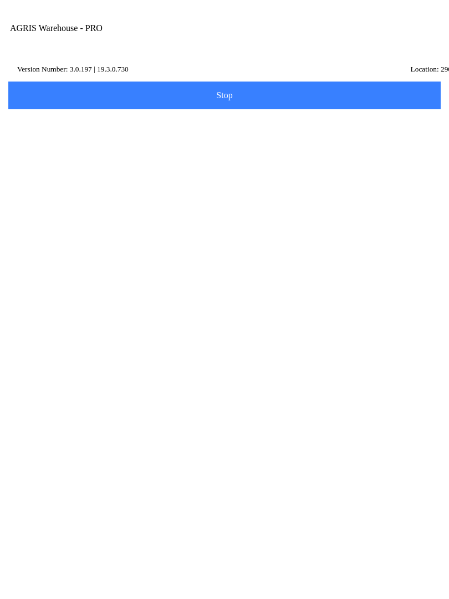
click at [59, 329] on p "On Hand: 10" at bounding box center [48, 323] width 40 height 11
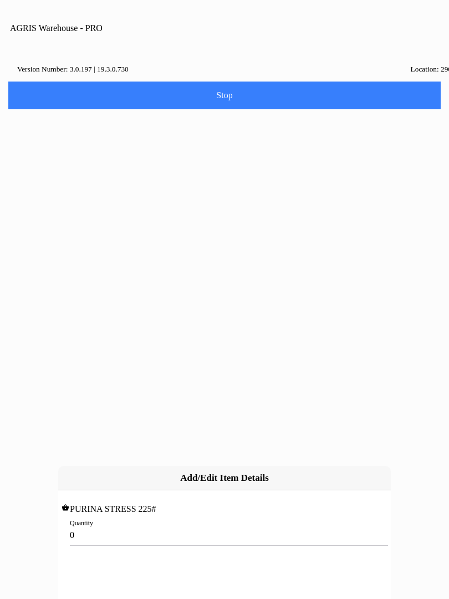
click at [84, 525] on input "0" at bounding box center [224, 535] width 309 height 21
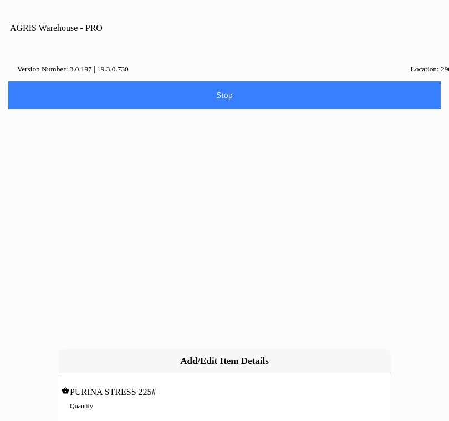
type input "4"
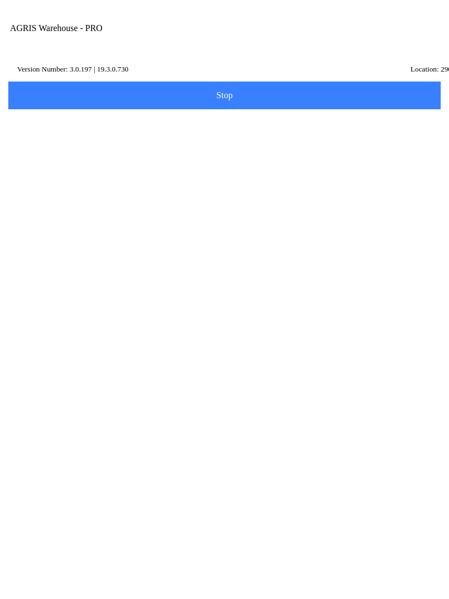
click at [283, 517] on button "Add Item" at bounding box center [225, 515] width 436 height 28
click at [128, 202] on input "Item Number" at bounding box center [216, 192] width 404 height 21
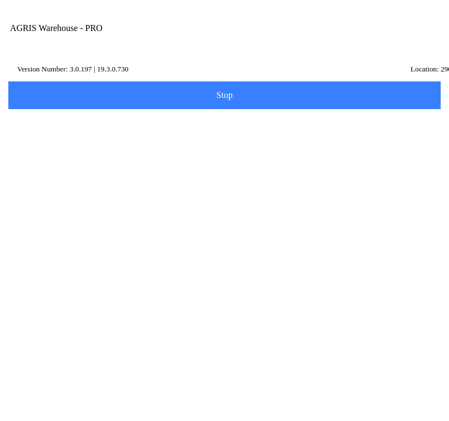
type input "421086"
click at [0, 0] on slot "Search" at bounding box center [0, 0] width 0 height 0
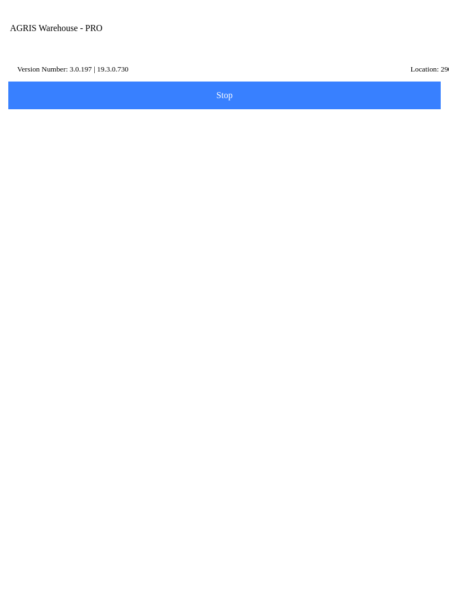
click at [221, 330] on ion-row "On Hand: 12" at bounding box center [224, 324] width 393 height 12
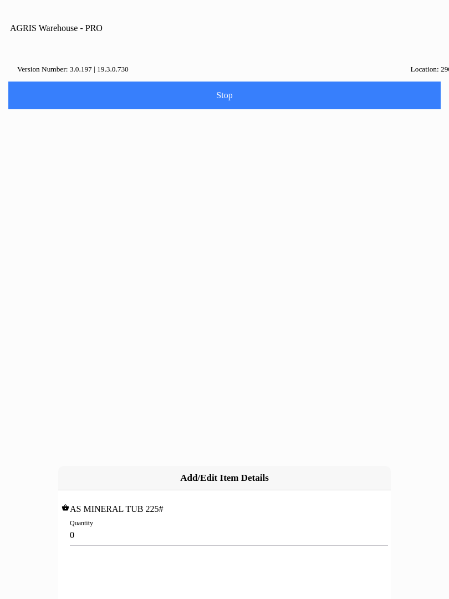
click at [101, 525] on input "0" at bounding box center [224, 535] width 309 height 21
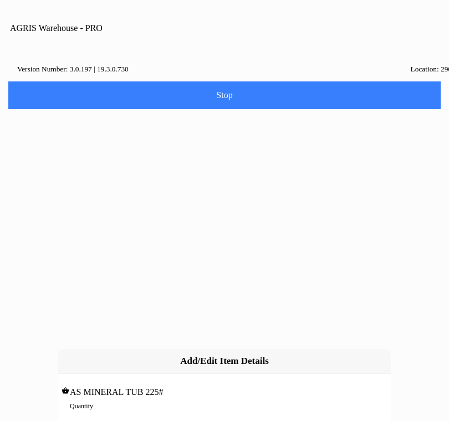
type input "8"
click at [0, 0] on slot "Add" at bounding box center [0, 0] width 0 height 0
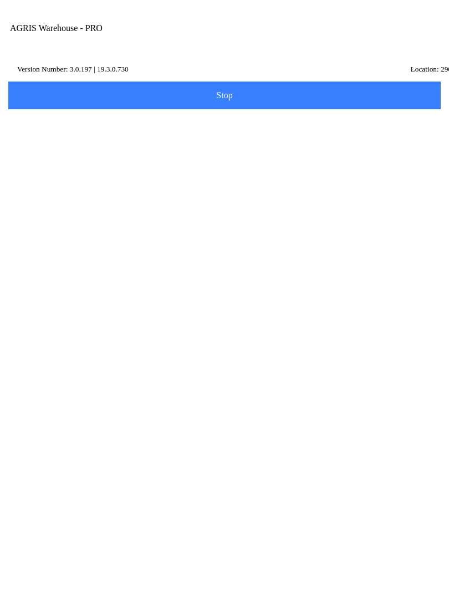
scroll to position [82, 0]
click at [248, 563] on span "Next" at bounding box center [225, 558] width 418 height 12
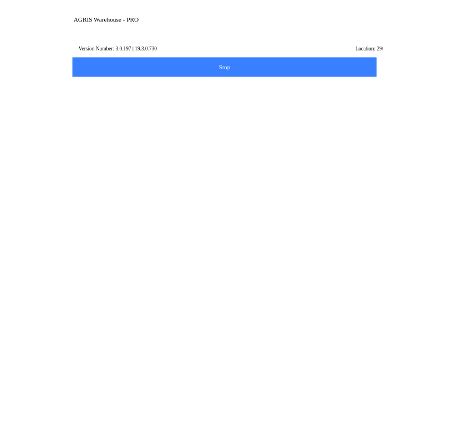
scroll to position [1, 0]
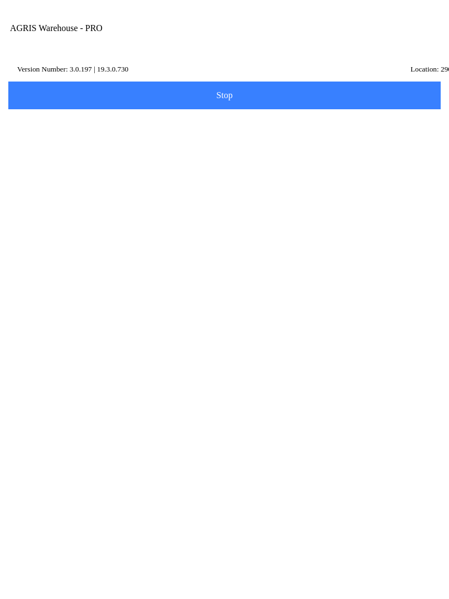
click at [79, 182] on input "Name Id" at bounding box center [216, 171] width 404 height 21
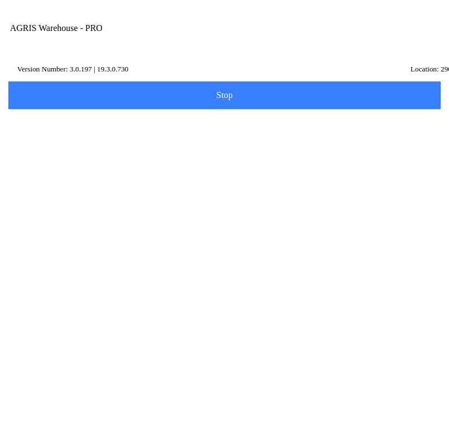
type input "HM1"
click at [0, 0] on slot "Search" at bounding box center [0, 0] width 0 height 0
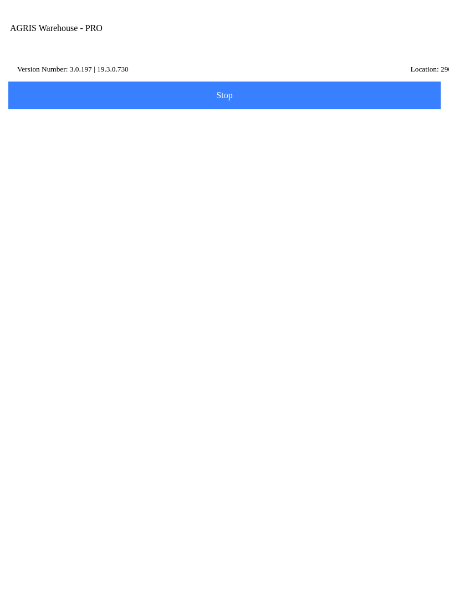
click at [198, 342] on p "815 NORTH BROWN" at bounding box center [224, 336] width 387 height 11
click at [259, 241] on span "Next" at bounding box center [225, 234] width 418 height 12
click at [165, 504] on div "Note" at bounding box center [224, 483] width 420 height 41
type textarea "Minden Transfer"
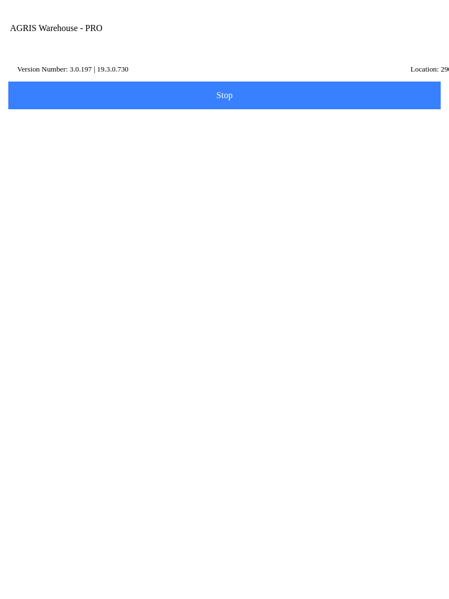
click at [280, 540] on span "Done" at bounding box center [225, 535] width 418 height 9
